Goal: Task Accomplishment & Management: Manage account settings

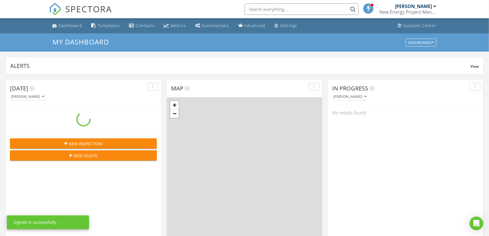
scroll to position [527, 497]
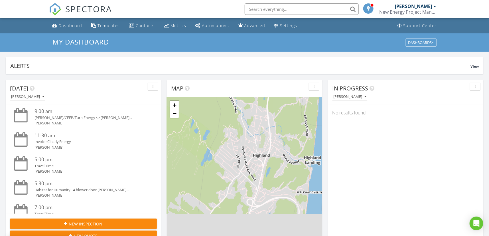
click at [425, 6] on div "[PERSON_NAME]" at bounding box center [413, 6] width 37 height 6
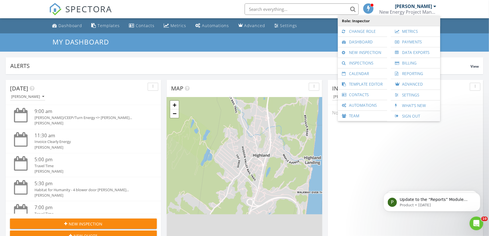
scroll to position [0, 0]
click at [415, 94] on link "Settings" at bounding box center [416, 95] width 44 height 10
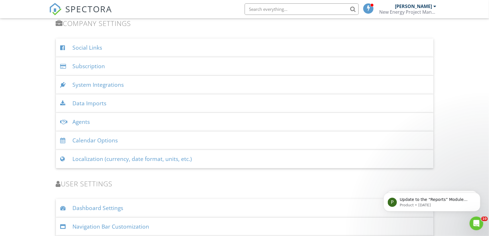
scroll to position [732, 0]
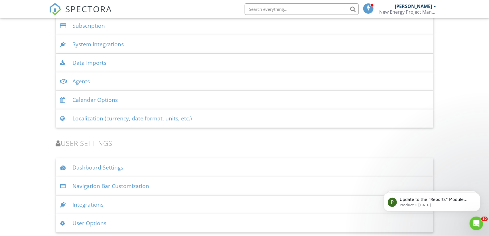
click at [403, 11] on div "New Energy Project Management" at bounding box center [408, 12] width 57 height 6
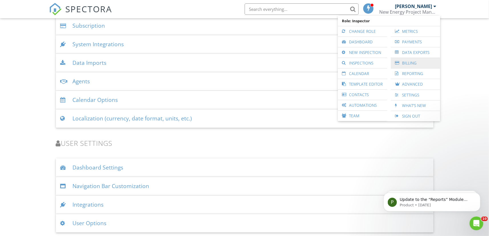
click at [411, 63] on link "Billing" at bounding box center [416, 63] width 44 height 10
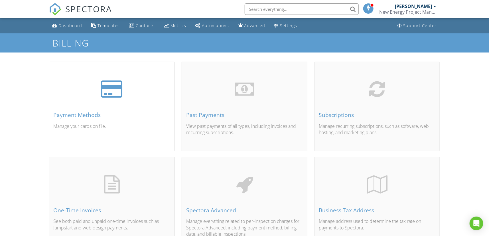
click at [113, 111] on div "Payment Methods Manage your cards on file." at bounding box center [111, 113] width 125 height 75
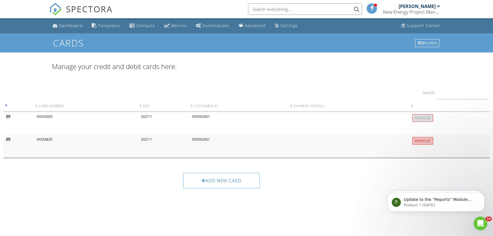
click at [426, 140] on input "Remove" at bounding box center [422, 141] width 21 height 8
click at [427, 39] on link "Billing" at bounding box center [427, 43] width 25 height 9
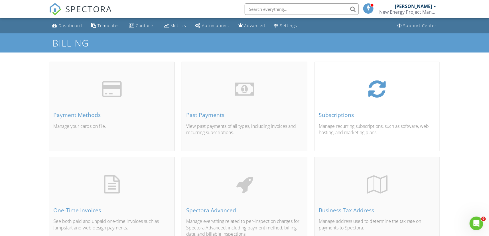
click at [371, 122] on div "Subscriptions Manage recurring subscriptions, such as software, web hosting, an…" at bounding box center [377, 113] width 125 height 75
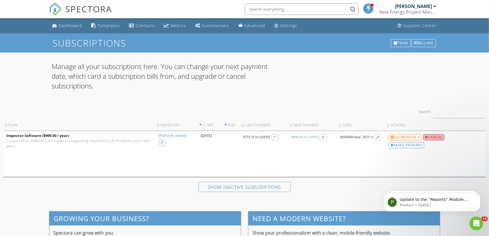
click at [430, 135] on div "Cancel" at bounding box center [434, 137] width 22 height 6
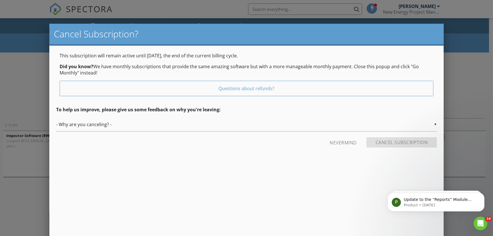
click at [251, 128] on div "▼ - Why are you canceling? - - Why are you canceling? - Temporary Being hired b…" at bounding box center [246, 125] width 381 height 14
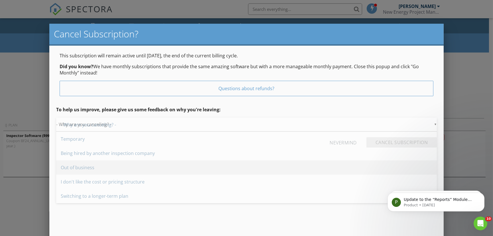
click at [60, 168] on span "Out of business" at bounding box center [246, 167] width 381 height 14
type input "Out of business"
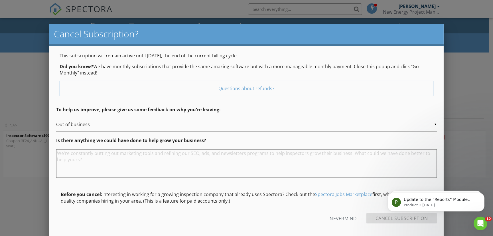
click at [116, 159] on textarea at bounding box center [246, 163] width 381 height 29
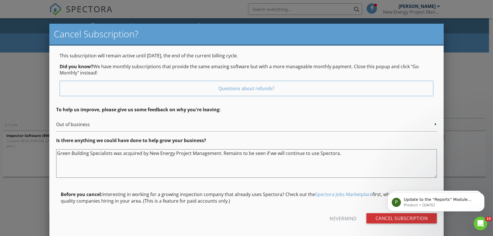
click at [271, 178] on div "Is there anything we could have done to help grow your business? Green Building…" at bounding box center [246, 159] width 381 height 45
drag, startPoint x: 352, startPoint y: 153, endPoint x: -3, endPoint y: 160, distance: 354.3
click at [0, 160] on html "SPECTORA Marcy Cleveland New Energy Project Management Role: Inspector Change R…" at bounding box center [246, 145] width 493 height 291
click at [348, 154] on textarea "Green Building Specialists was acquired by New Energy Project Management. Remai…" at bounding box center [246, 163] width 381 height 29
click at [352, 154] on textarea "Green Building Specialists was acquired by New Energy Project Management. Remai…" at bounding box center [246, 163] width 381 height 29
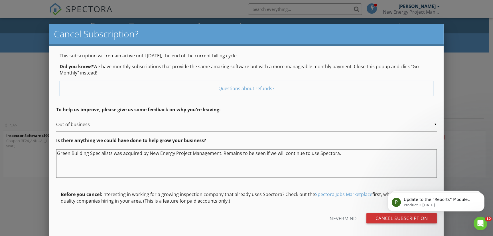
click at [345, 157] on textarea "Green Building Specialists was acquired by New Energy Project Management. Remai…" at bounding box center [246, 163] width 381 height 29
type textarea "Green Building Specialists was acquired by New Energy Project Management. Remai…"
click at [398, 216] on body "P Update to the “Reports” Module Coming Soon In the coming weeks, you’ll notice…" at bounding box center [436, 200] width 110 height 35
click at [399, 217] on body "P Update to the “Reports” Module Coming Soon In the coming weeks, you’ll notice…" at bounding box center [436, 200] width 110 height 35
click html "P Update to the “Reports” Module Coming Soon In the coming weeks, you’ll notice…"
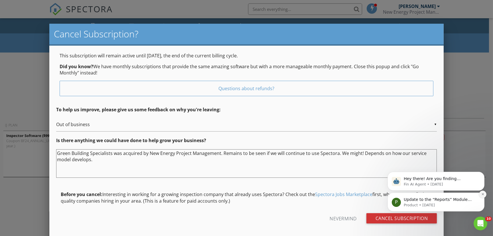
click at [484, 194] on button "Dismiss notification" at bounding box center [482, 193] width 7 height 7
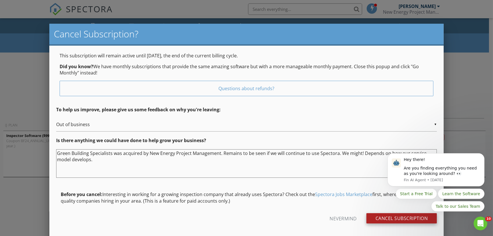
click at [406, 222] on input "Cancel Subscription" at bounding box center [402, 218] width 71 height 10
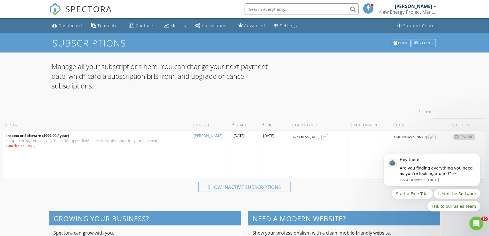
click at [274, 8] on input "text" at bounding box center [302, 8] width 114 height 11
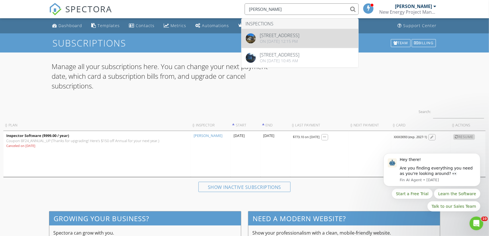
type input "therese"
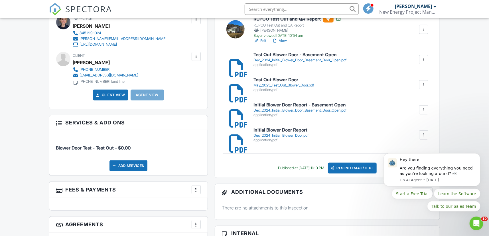
drag, startPoint x: 93, startPoint y: 68, endPoint x: 80, endPoint y: 68, distance: 13.1
click at [80, 68] on div "845-532-2319" at bounding box center [95, 69] width 31 height 5
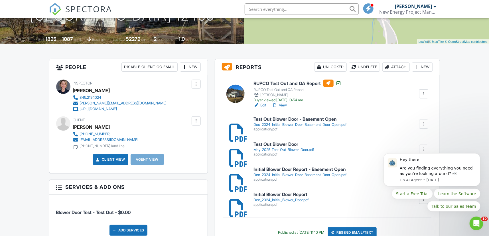
scroll to position [86, 0]
